Goal: Task Accomplishment & Management: Manage account settings

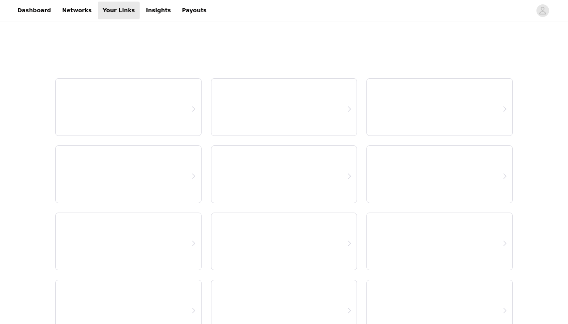
select select "12"
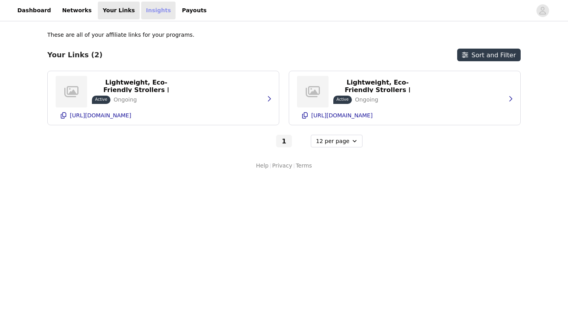
click at [141, 9] on link "Insights" at bounding box center [158, 11] width 34 height 18
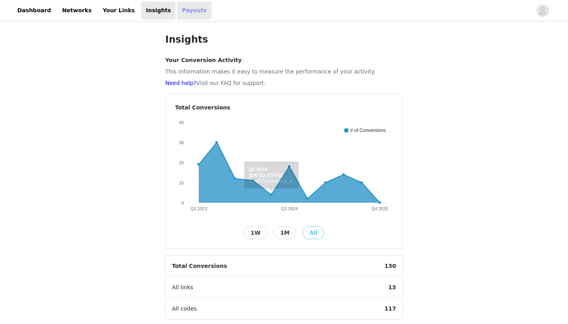
click at [180, 9] on link "Payouts" at bounding box center [194, 11] width 34 height 18
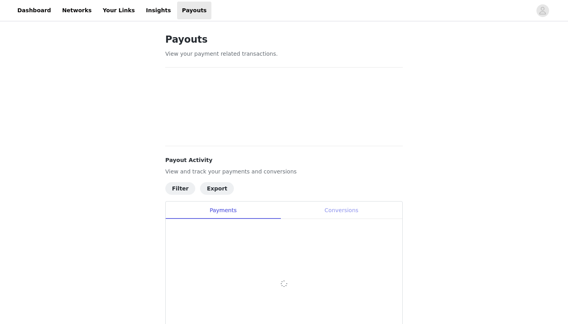
click at [333, 209] on div "Conversions" at bounding box center [342, 210] width 122 height 18
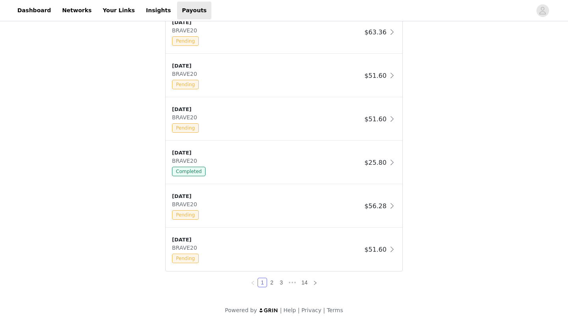
scroll to position [662, 0]
click at [272, 282] on link "2" at bounding box center [271, 282] width 9 height 9
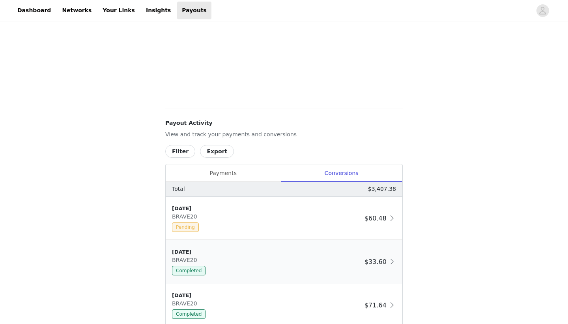
scroll to position [303, 0]
click at [221, 169] on div "Payments" at bounding box center [223, 173] width 115 height 18
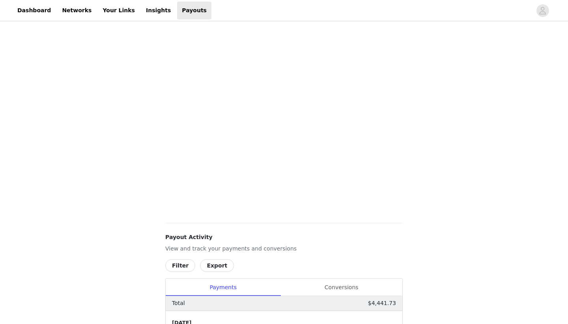
scroll to position [188, 0]
click at [141, 8] on link "Insights" at bounding box center [158, 11] width 34 height 18
